Goal: Browse casually: Explore the website without a specific task or goal

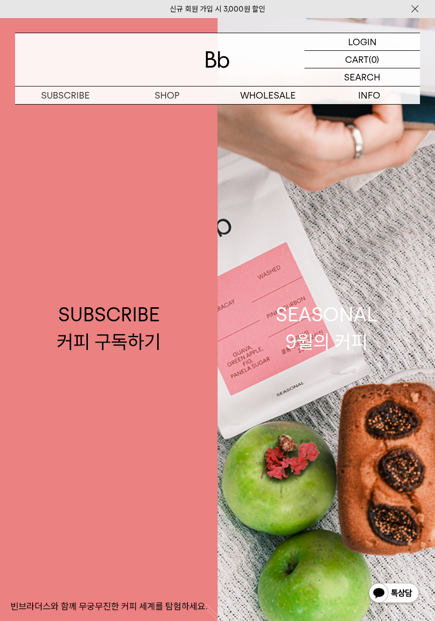
click at [0, 0] on p "구독" at bounding box center [0, 0] width 0 height 0
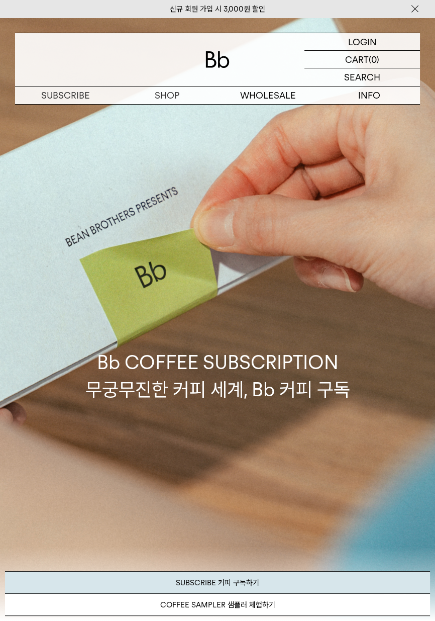
click at [0, 0] on p "숍" at bounding box center [0, 0] width 0 height 0
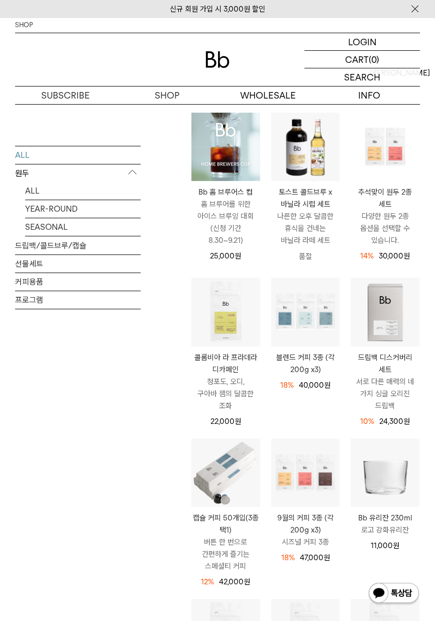
scroll to position [96, 0]
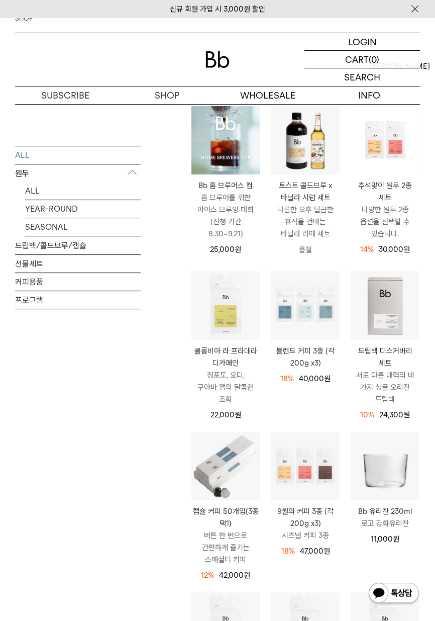
click at [0, 0] on img at bounding box center [0, 0] width 0 height 0
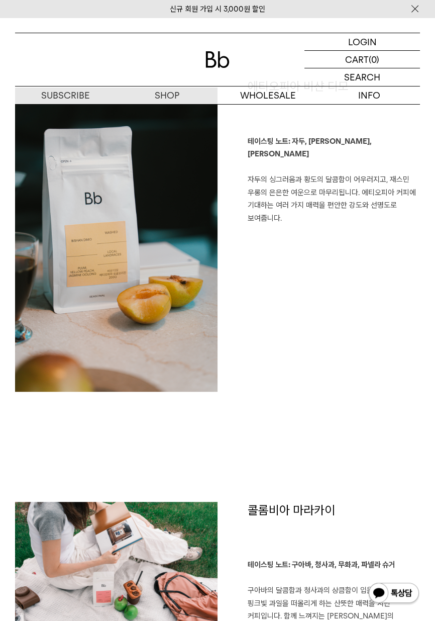
scroll to position [555, 0]
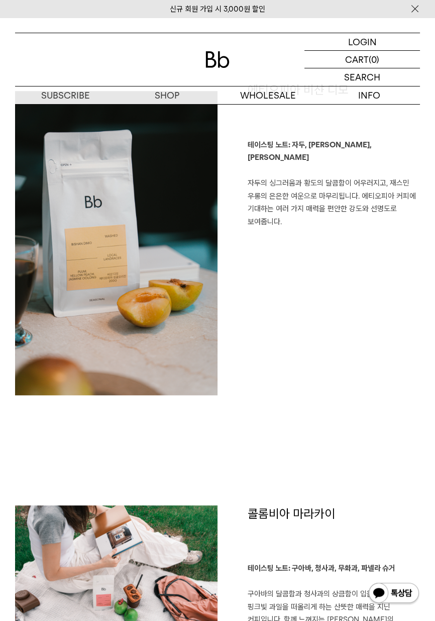
click at [0, 0] on p "숍" at bounding box center [0, 0] width 0 height 0
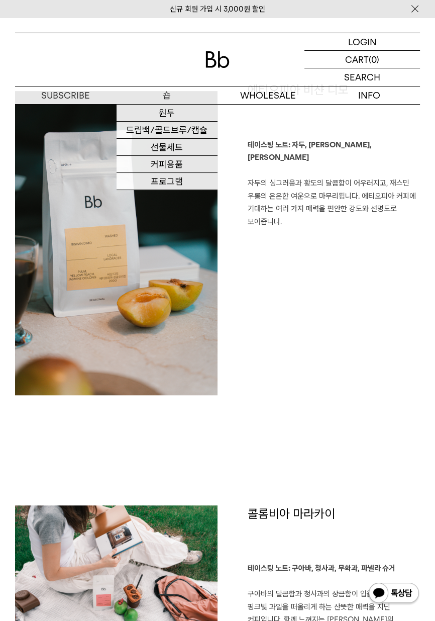
click at [191, 113] on link "원두" at bounding box center [168, 113] width 102 height 17
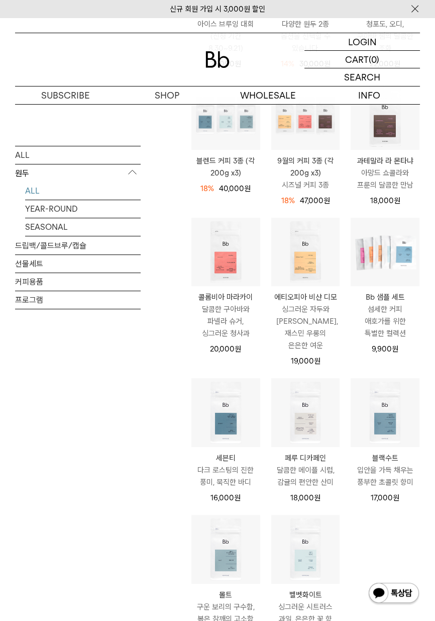
click at [0, 0] on img at bounding box center [0, 0] width 0 height 0
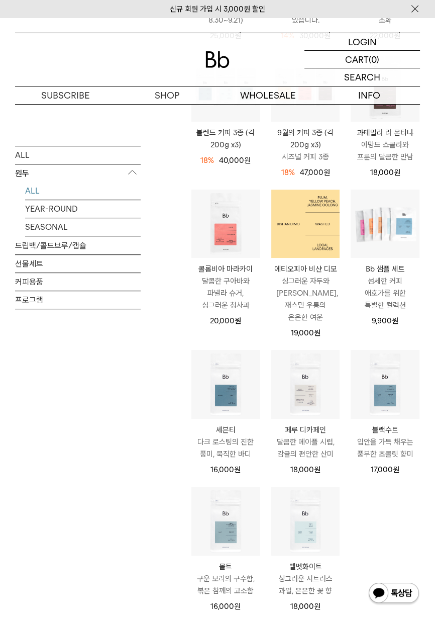
scroll to position [329, 0]
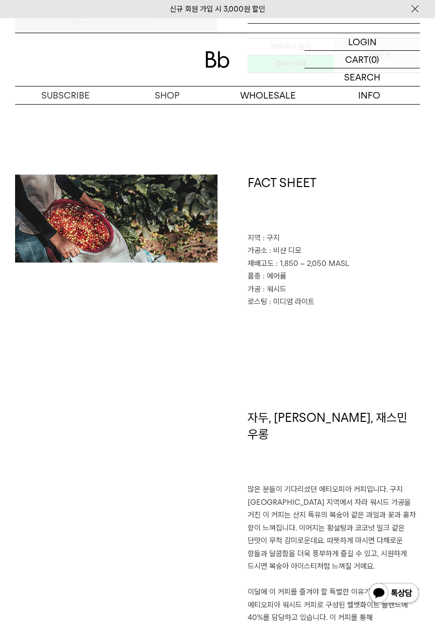
scroll to position [289, 0]
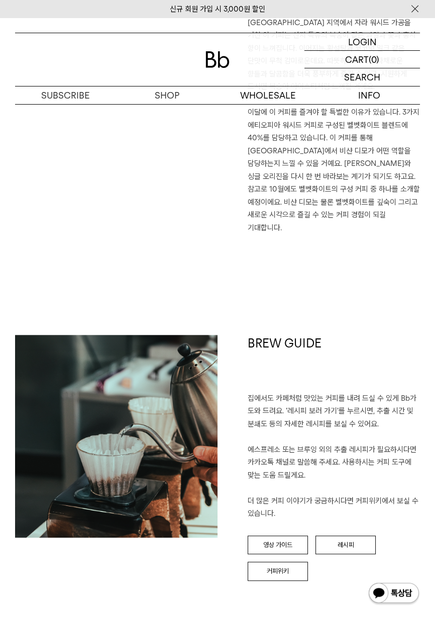
click at [358, 536] on link "레시피" at bounding box center [346, 545] width 60 height 19
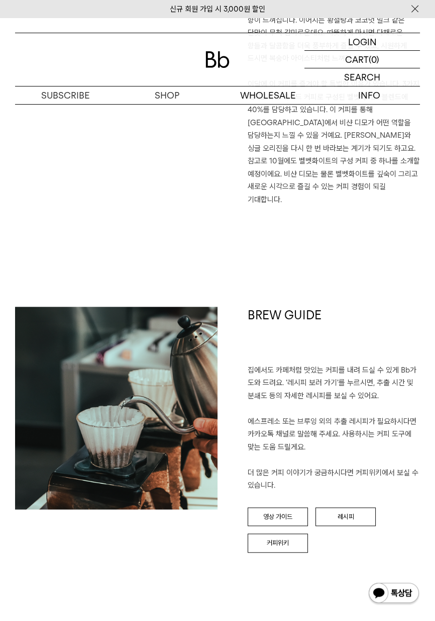
scroll to position [821, 0]
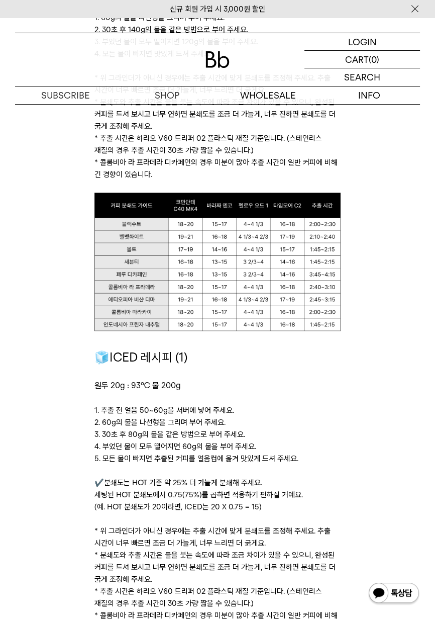
scroll to position [854, 0]
